Goal: Information Seeking & Learning: Check status

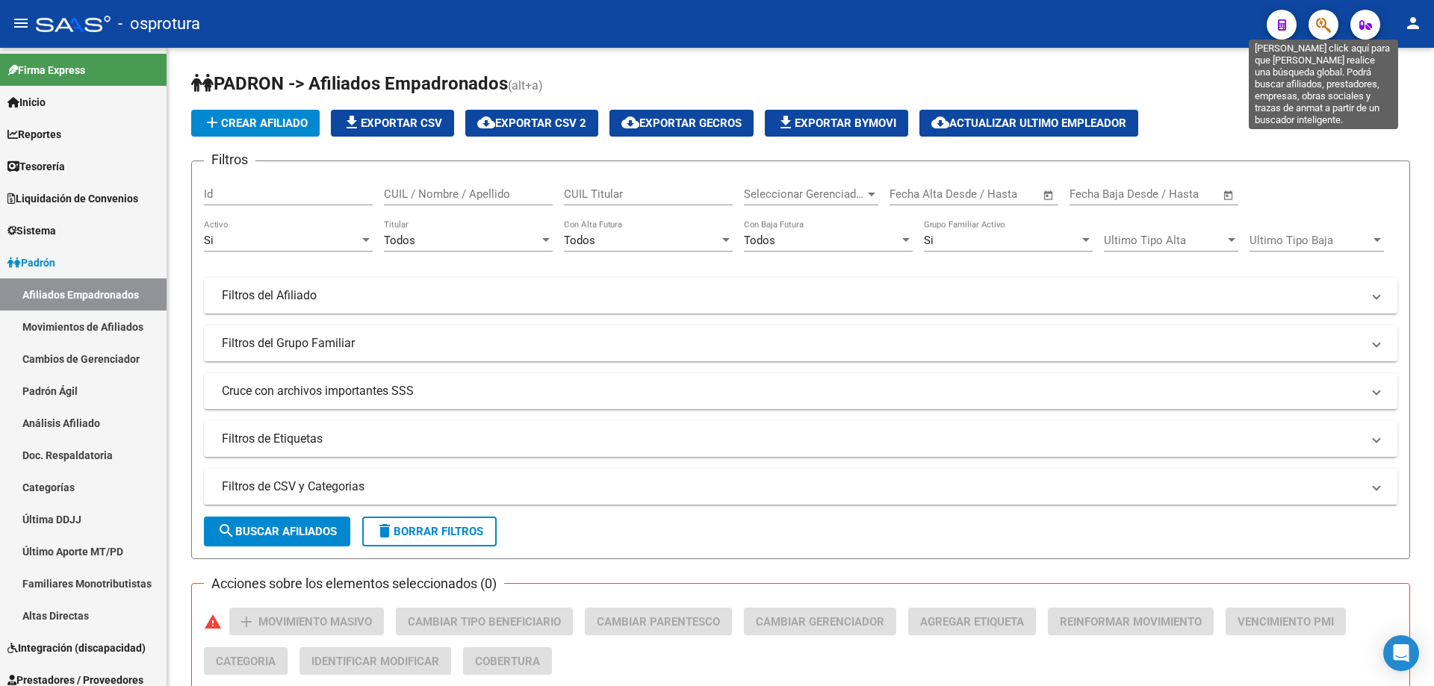
click at [1322, 24] on icon "button" at bounding box center [1323, 24] width 15 height 17
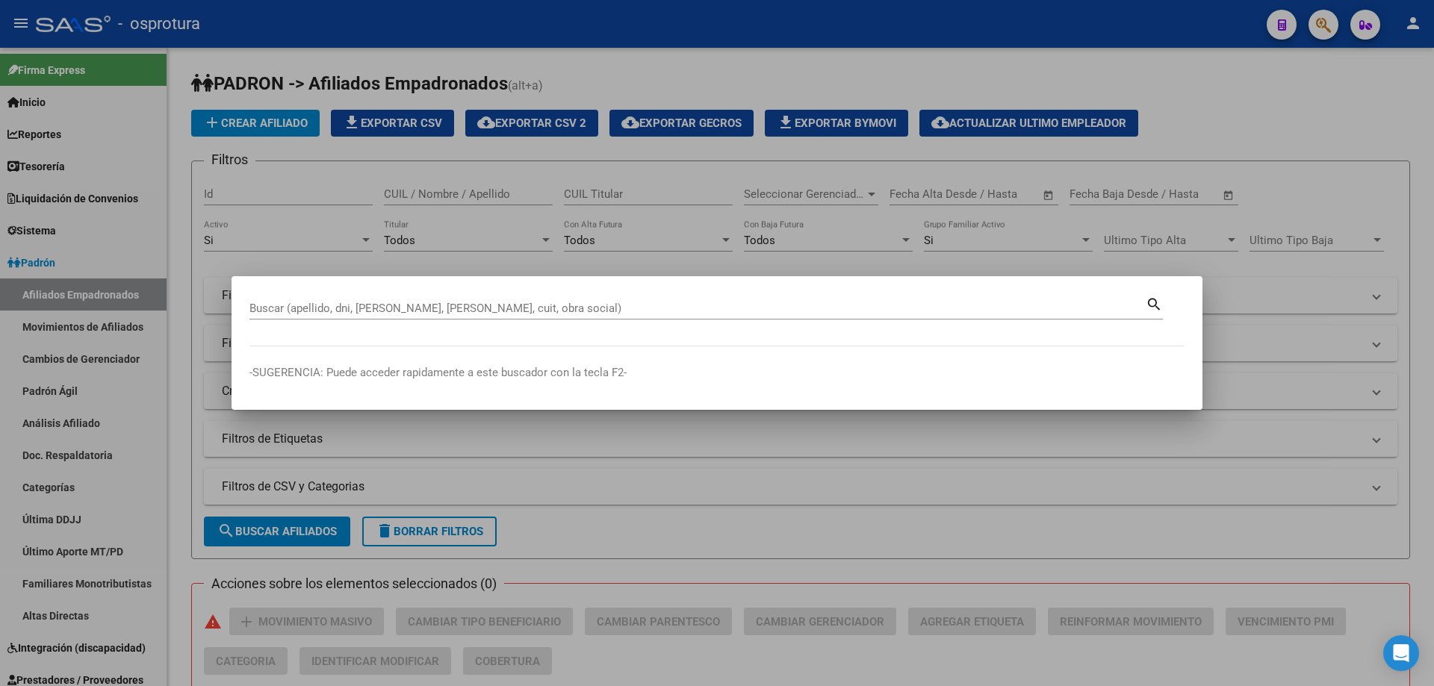
click at [544, 297] on div "Buscar (apellido, dni, [PERSON_NAME], [PERSON_NAME], cuit, obra social)" at bounding box center [697, 308] width 896 height 22
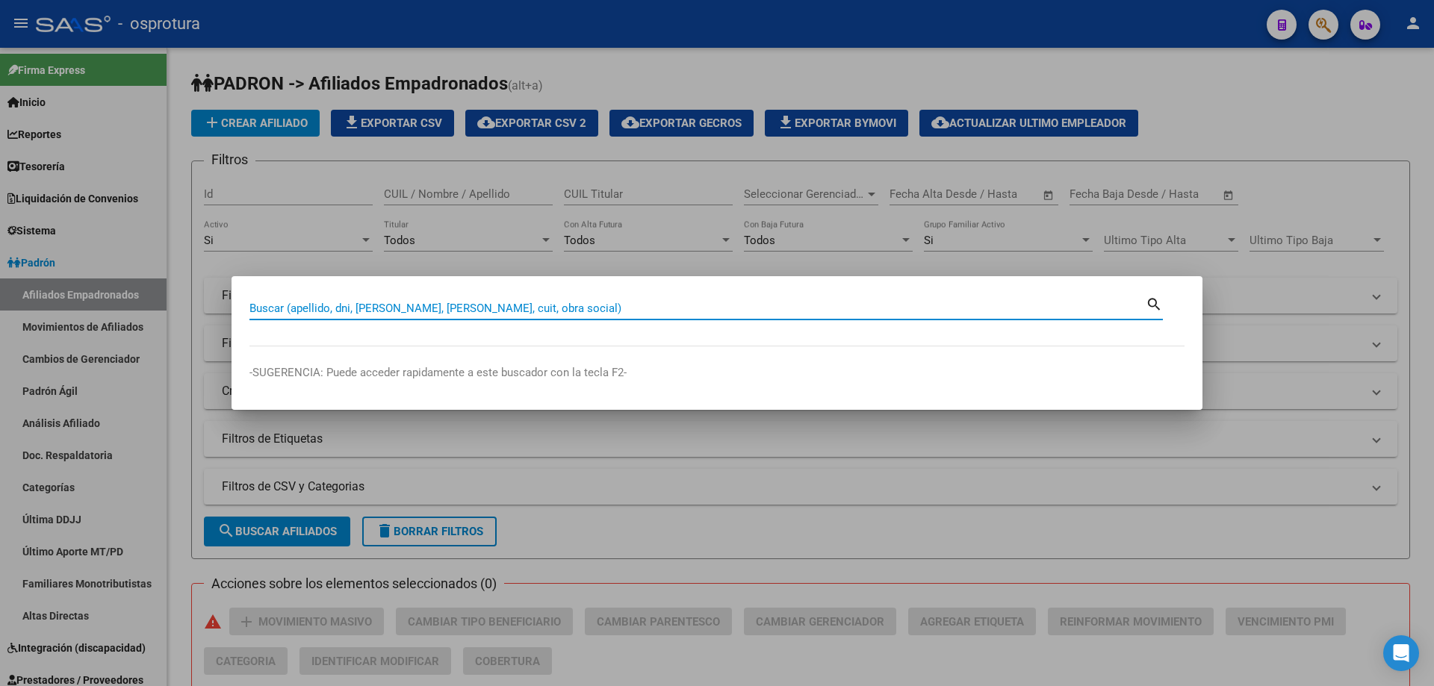
click at [543, 305] on input "Buscar (apellido, dni, [PERSON_NAME], [PERSON_NAME], cuit, obra social)" at bounding box center [697, 308] width 896 height 13
paste input "27-24735114-6"
type input "27247351146"
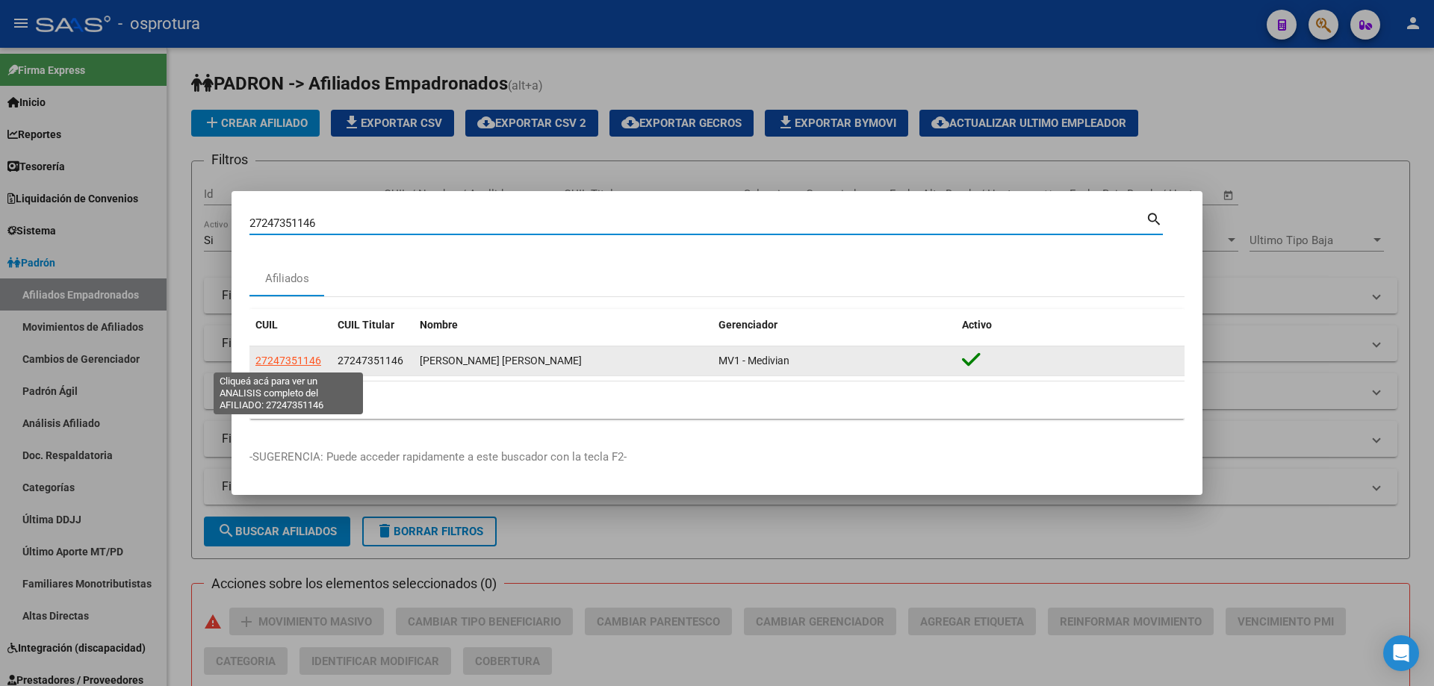
click at [265, 360] on span "27247351146" at bounding box center [288, 361] width 66 height 12
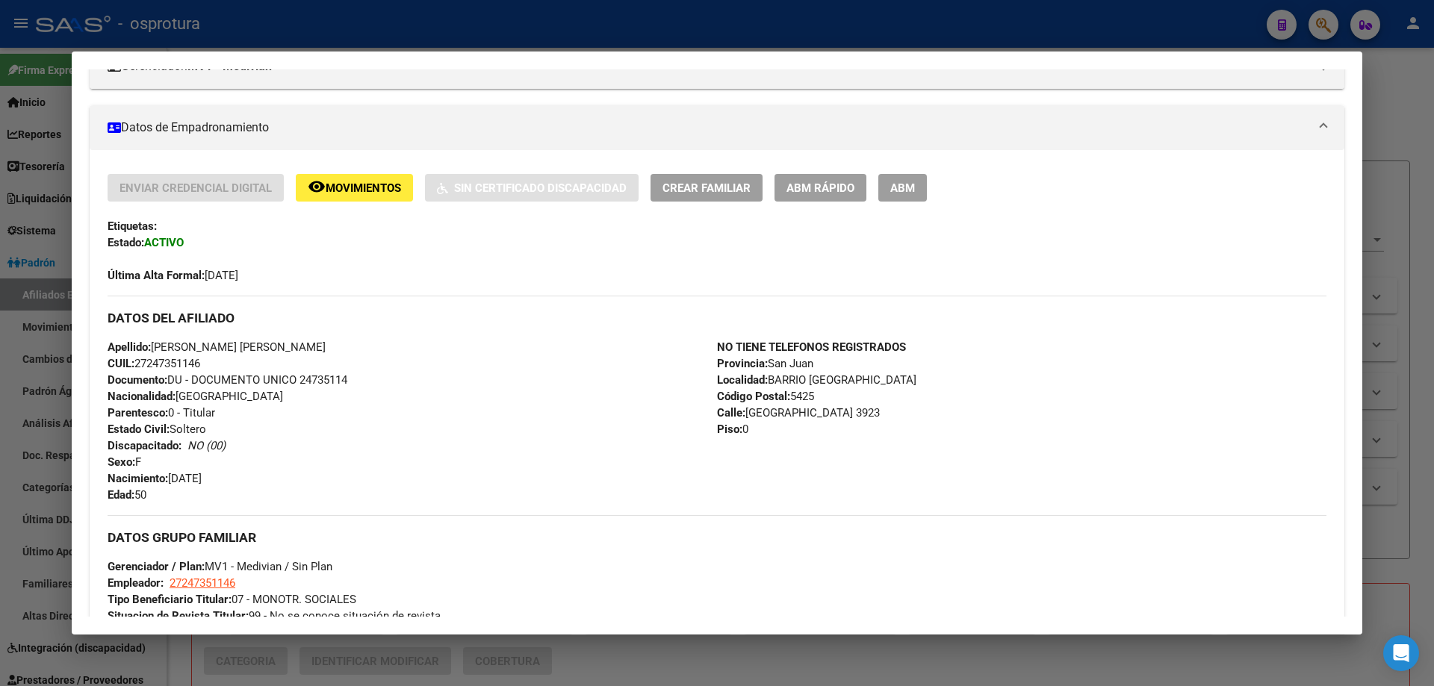
scroll to position [523, 0]
